Goal: Task Accomplishment & Management: Use online tool/utility

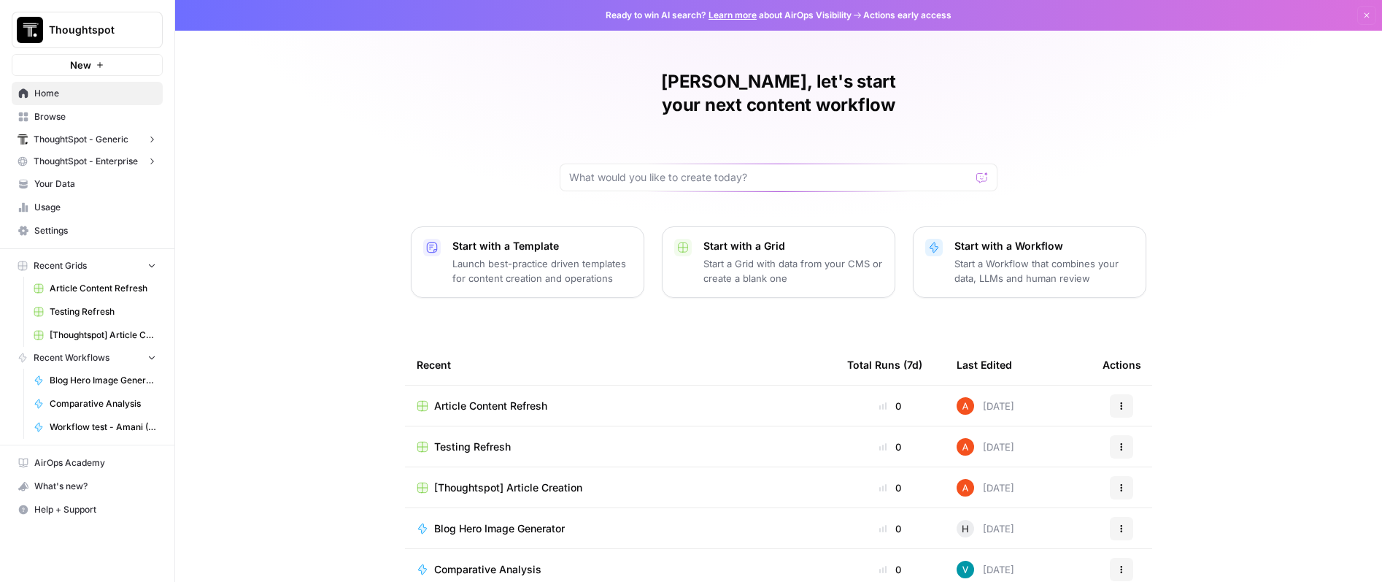
scroll to position [90, 0]
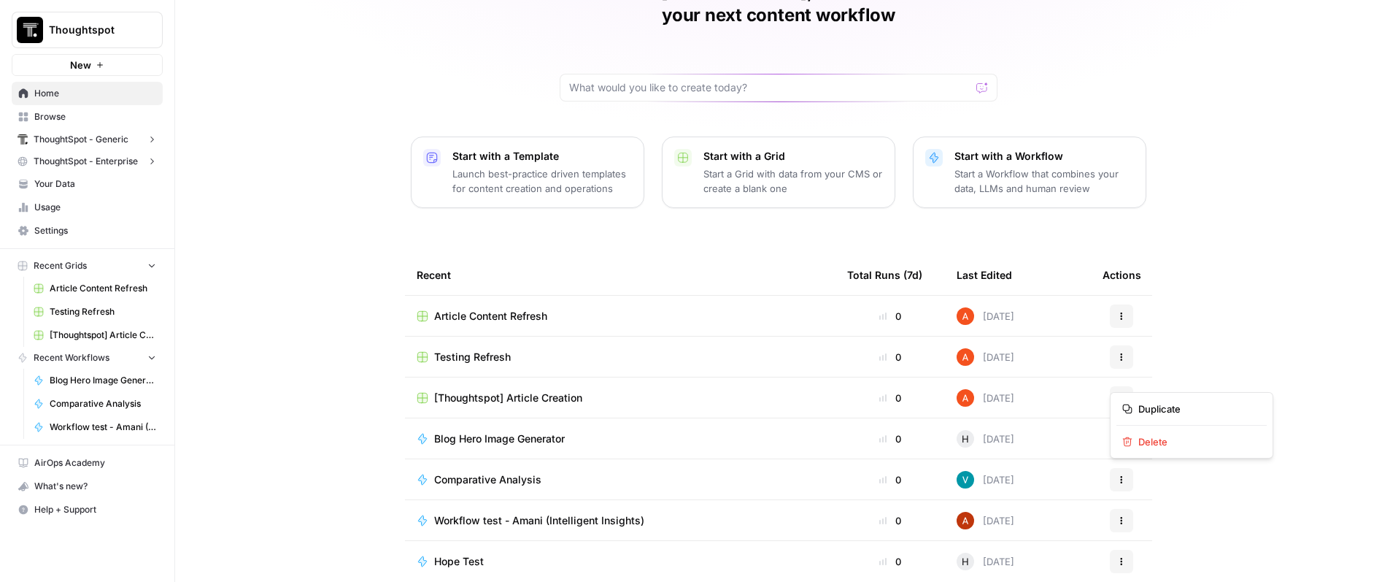
click at [1130, 386] on button "Actions" at bounding box center [1121, 397] width 23 height 23
click at [1235, 371] on div "[PERSON_NAME], let's start your next content workflow Start with a Template Lau…" at bounding box center [778, 257] width 1207 height 695
